Goal: Entertainment & Leisure: Consume media (video, audio)

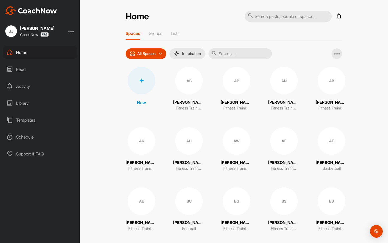
click at [143, 143] on div "AK" at bounding box center [141, 140] width 27 height 27
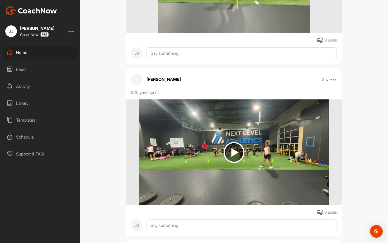
scroll to position [359, 0]
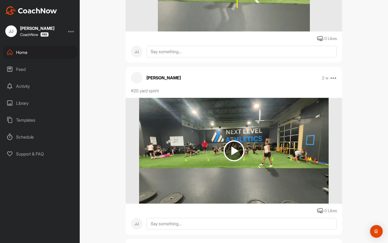
click at [237, 152] on img at bounding box center [234, 150] width 21 height 21
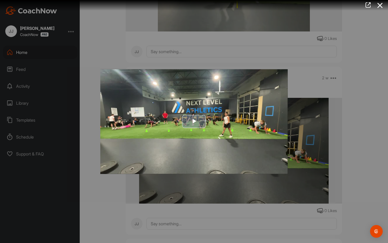
click at [194, 121] on span "Video Player" at bounding box center [194, 121] width 0 height 0
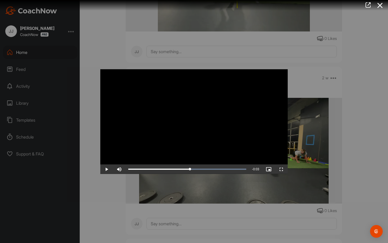
drag, startPoint x: 145, startPoint y: 169, endPoint x: 190, endPoint y: 175, distance: 45.2
click at [190, 175] on div "Video Player is loading. Play Video Play Skip Backward Skip Forward Mute Curren…" at bounding box center [194, 121] width 198 height 115
click at [381, 7] on icon at bounding box center [380, 6] width 12 height 10
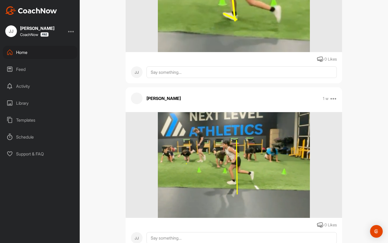
scroll to position [174, 0]
